Goal: Information Seeking & Learning: Learn about a topic

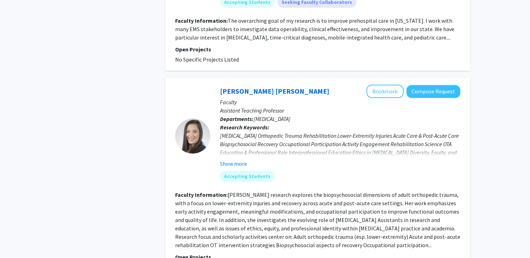
scroll to position [735, 0]
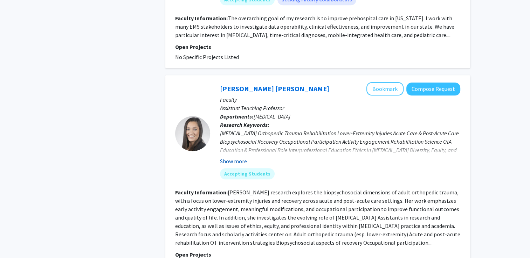
click at [229, 157] on button "Show more" at bounding box center [233, 161] width 27 height 8
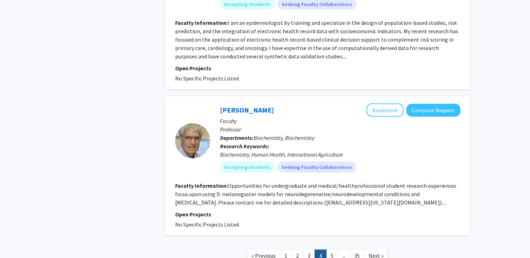
scroll to position [1645, 0]
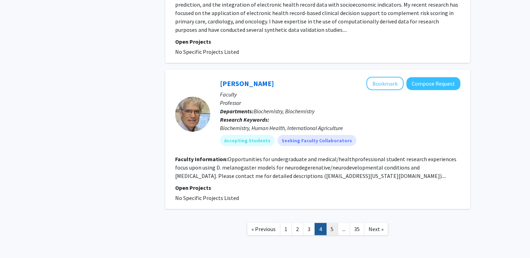
click at [330, 223] on link "5" at bounding box center [332, 229] width 12 height 12
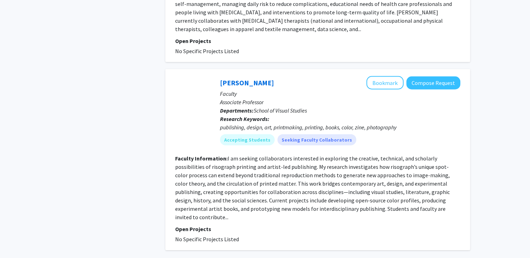
scroll to position [1578, 0]
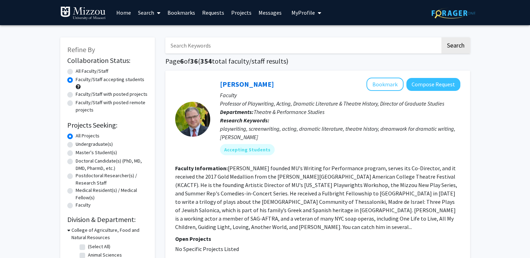
click at [104, 145] on label "Undergraduate(s)" at bounding box center [94, 144] width 37 height 7
click at [80, 145] on input "Undergraduate(s)" at bounding box center [78, 143] width 5 height 5
radio input "true"
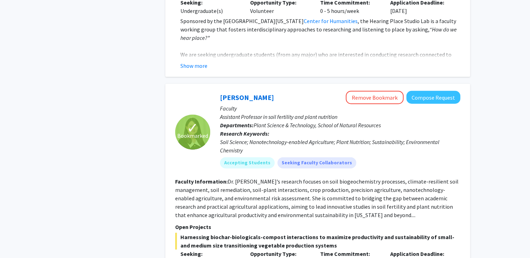
scroll to position [1799, 0]
click at [442, 91] on button "Compose Request" at bounding box center [433, 97] width 54 height 13
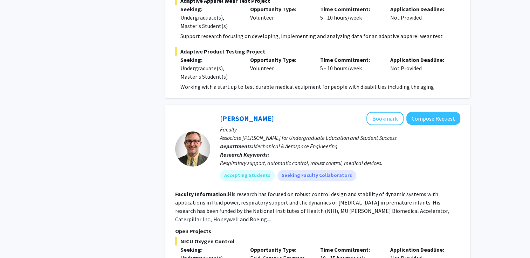
scroll to position [3149, 0]
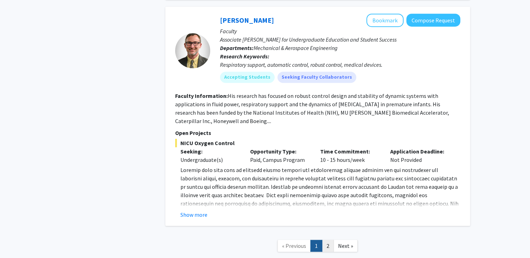
click at [328, 240] on link "2" at bounding box center [328, 246] width 12 height 12
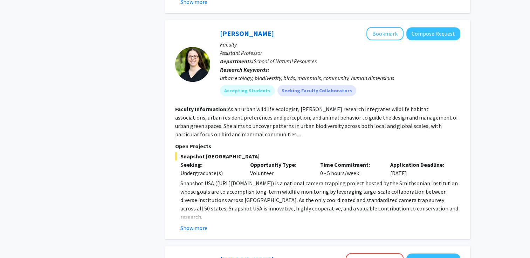
scroll to position [571, 0]
click at [194, 224] on button "Show more" at bounding box center [193, 228] width 27 height 8
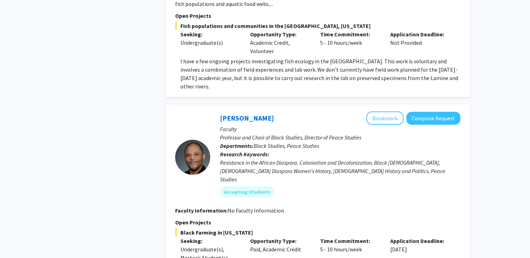
scroll to position [2055, 0]
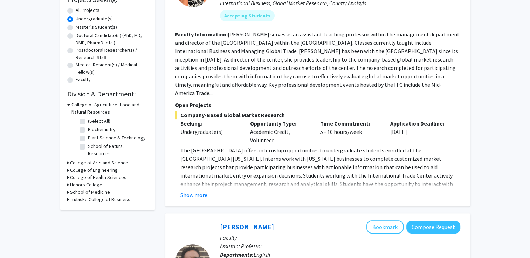
scroll to position [0, 0]
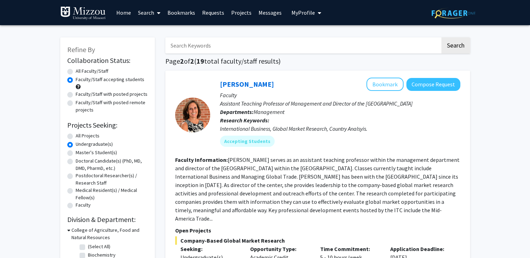
click at [97, 136] on label "All Projects" at bounding box center [88, 135] width 24 height 7
click at [80, 136] on input "All Projects" at bounding box center [78, 134] width 5 height 5
radio input "true"
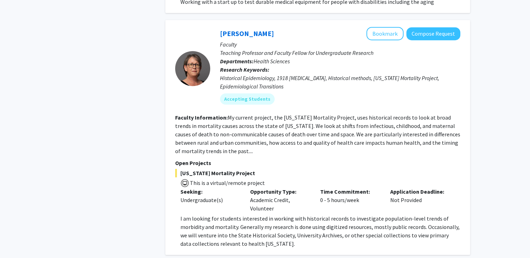
scroll to position [3192, 0]
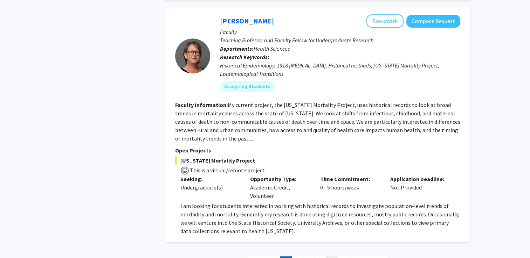
click at [329, 257] on link "5" at bounding box center [332, 263] width 12 height 12
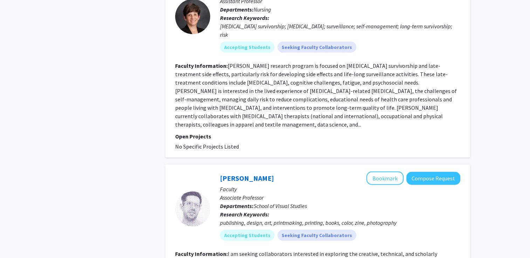
scroll to position [1581, 0]
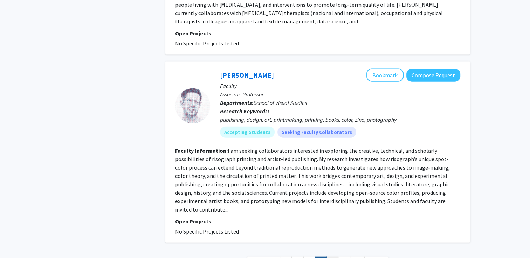
click at [327, 257] on link "6" at bounding box center [332, 263] width 12 height 12
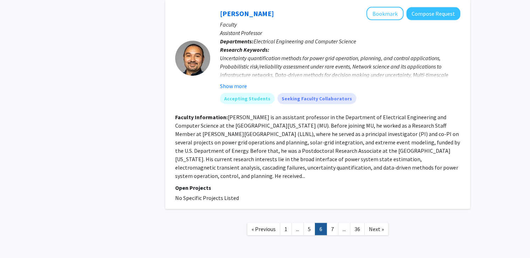
scroll to position [1598, 0]
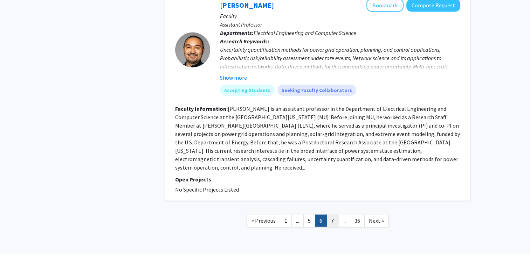
click at [335, 215] on link "7" at bounding box center [332, 221] width 12 height 12
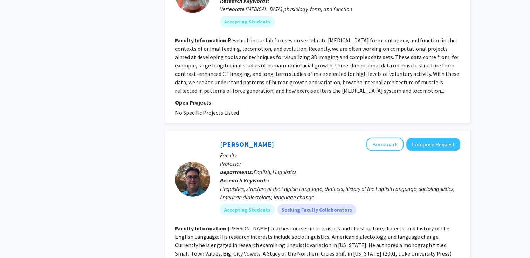
scroll to position [1721, 0]
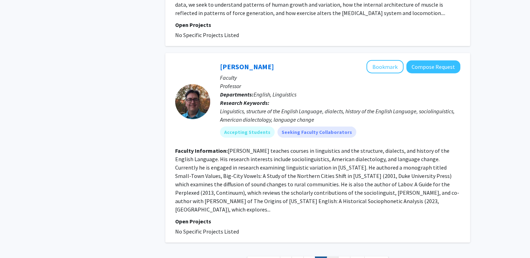
click at [332, 257] on link "8" at bounding box center [332, 263] width 12 height 12
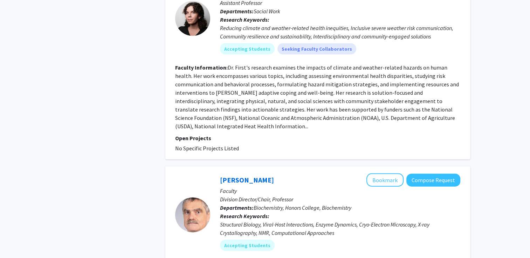
scroll to position [1620, 0]
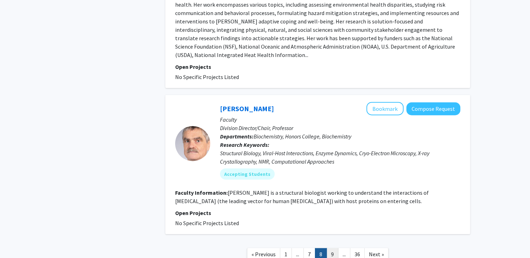
click at [330, 249] on link "9" at bounding box center [332, 255] width 12 height 12
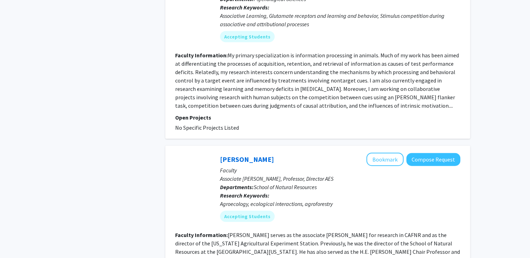
scroll to position [1740, 0]
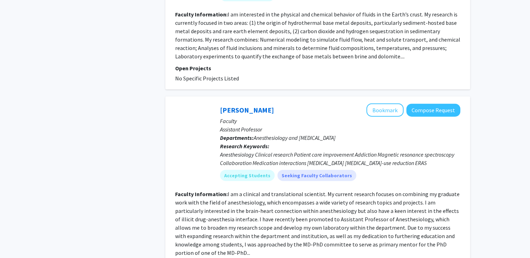
scroll to position [1670, 0]
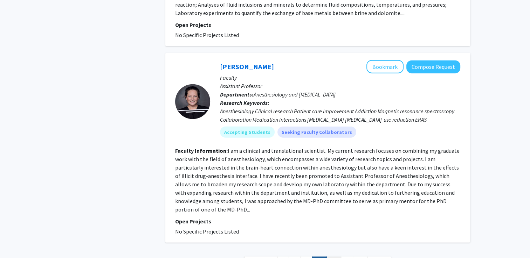
click at [331, 257] on link "11" at bounding box center [333, 263] width 15 height 12
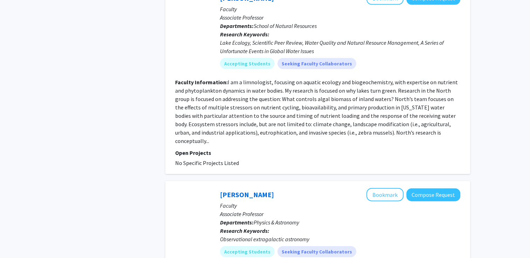
scroll to position [1662, 0]
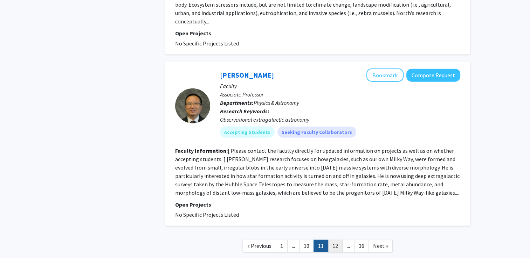
click at [335, 240] on link "12" at bounding box center [335, 246] width 15 height 12
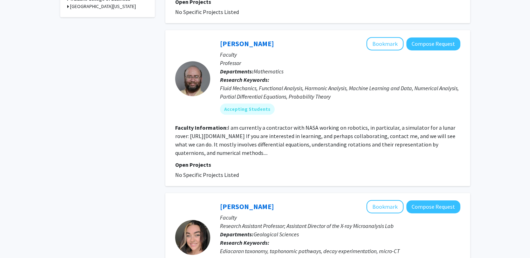
scroll to position [413, 0]
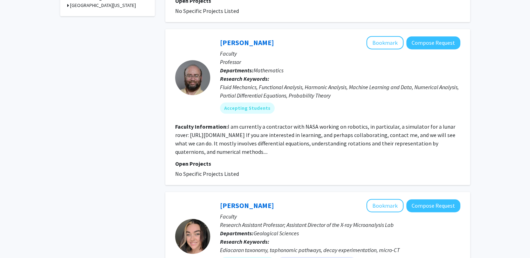
click at [309, 134] on fg-read-more "I am currently a contractor with NASA working on robotics, in particular, a sim…" at bounding box center [315, 139] width 280 height 32
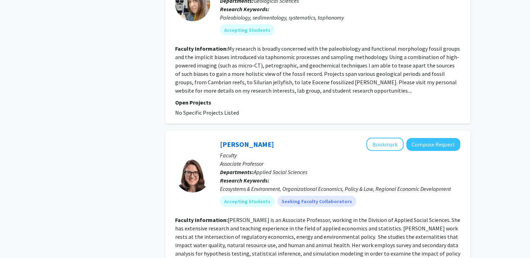
scroll to position [1631, 0]
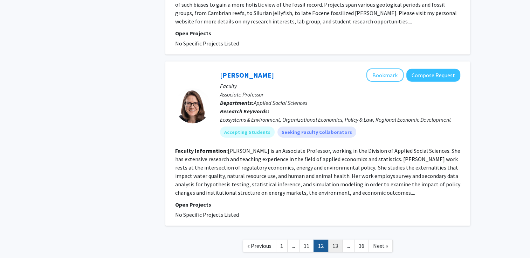
click at [335, 240] on link "13" at bounding box center [335, 246] width 15 height 12
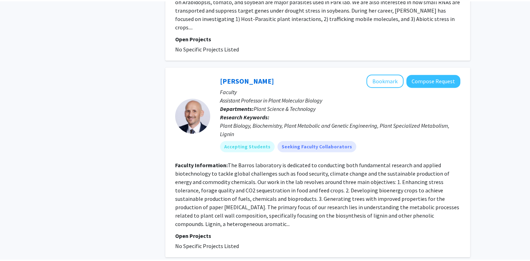
scroll to position [549, 0]
